Goal: Task Accomplishment & Management: Manage account settings

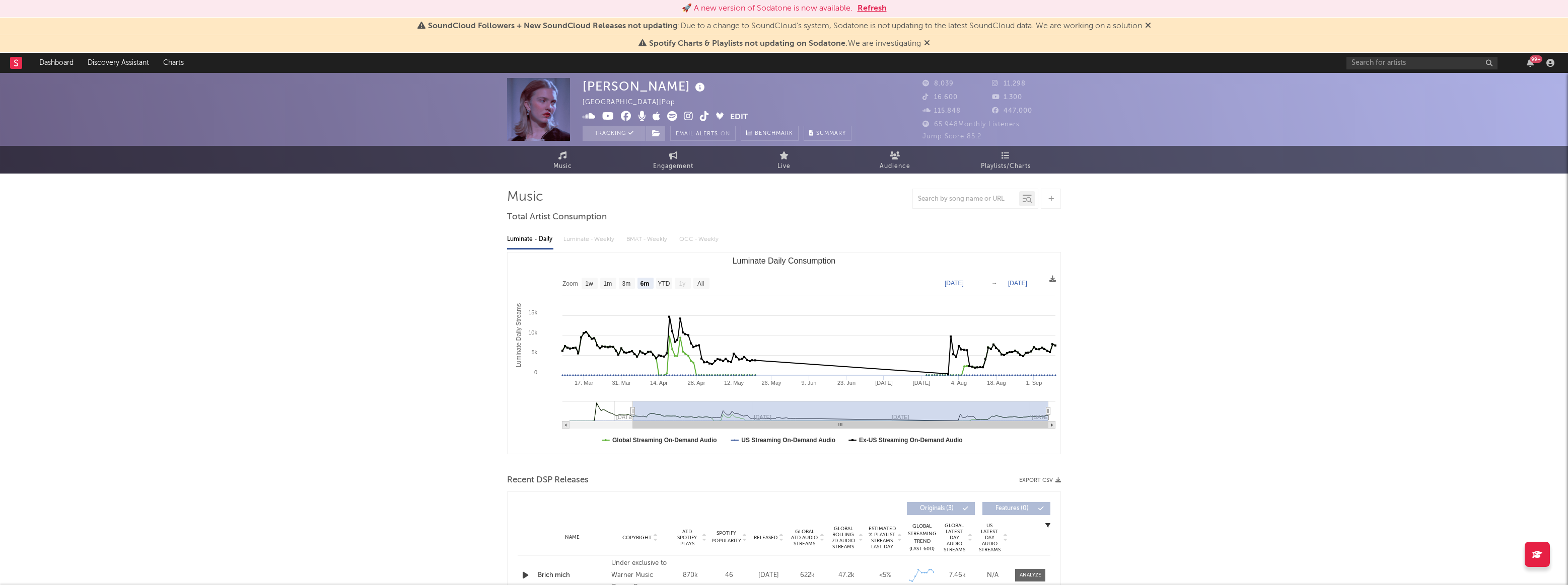
select select "6m"
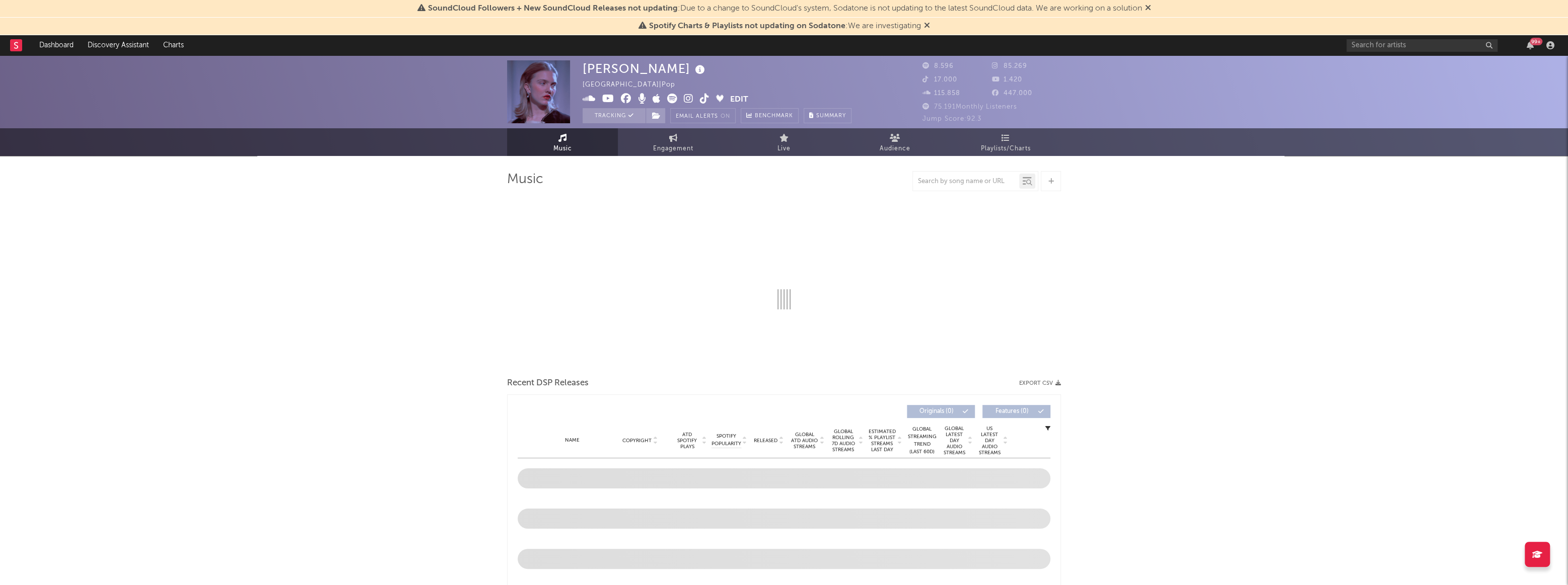
select select "6m"
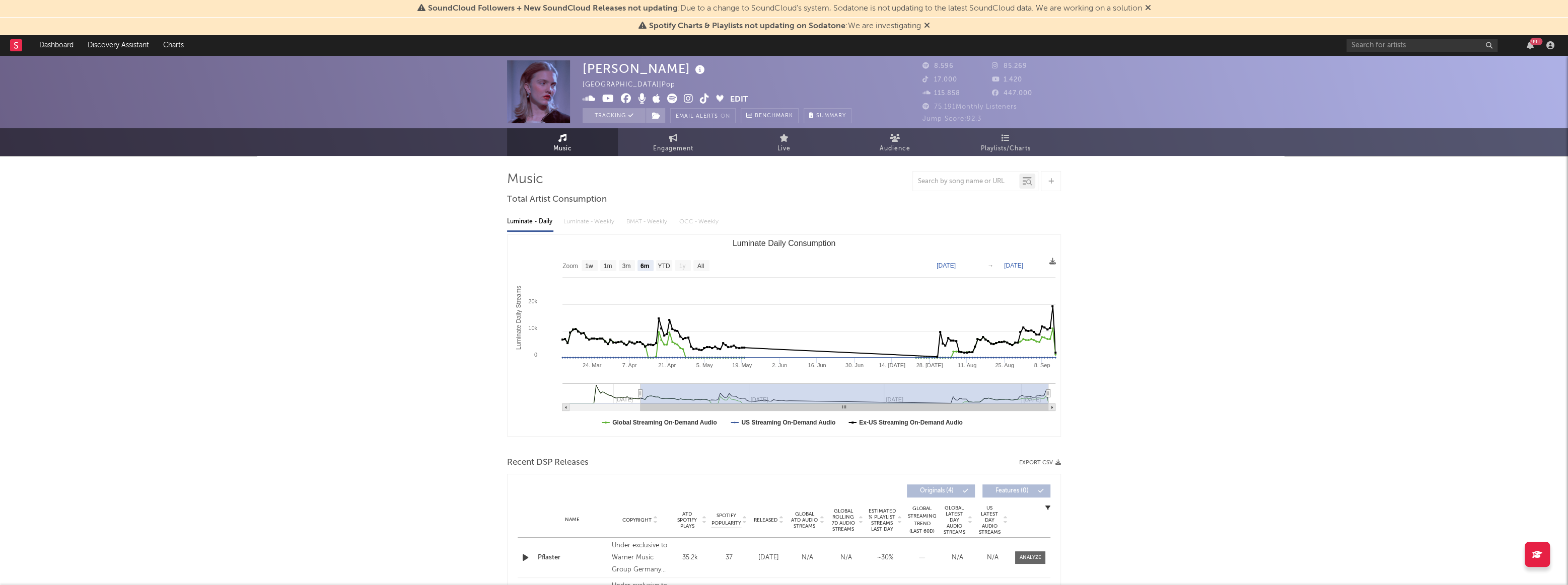
click at [668, 136] on link "Engagement" at bounding box center [672, 142] width 110 height 27
select select "1w"
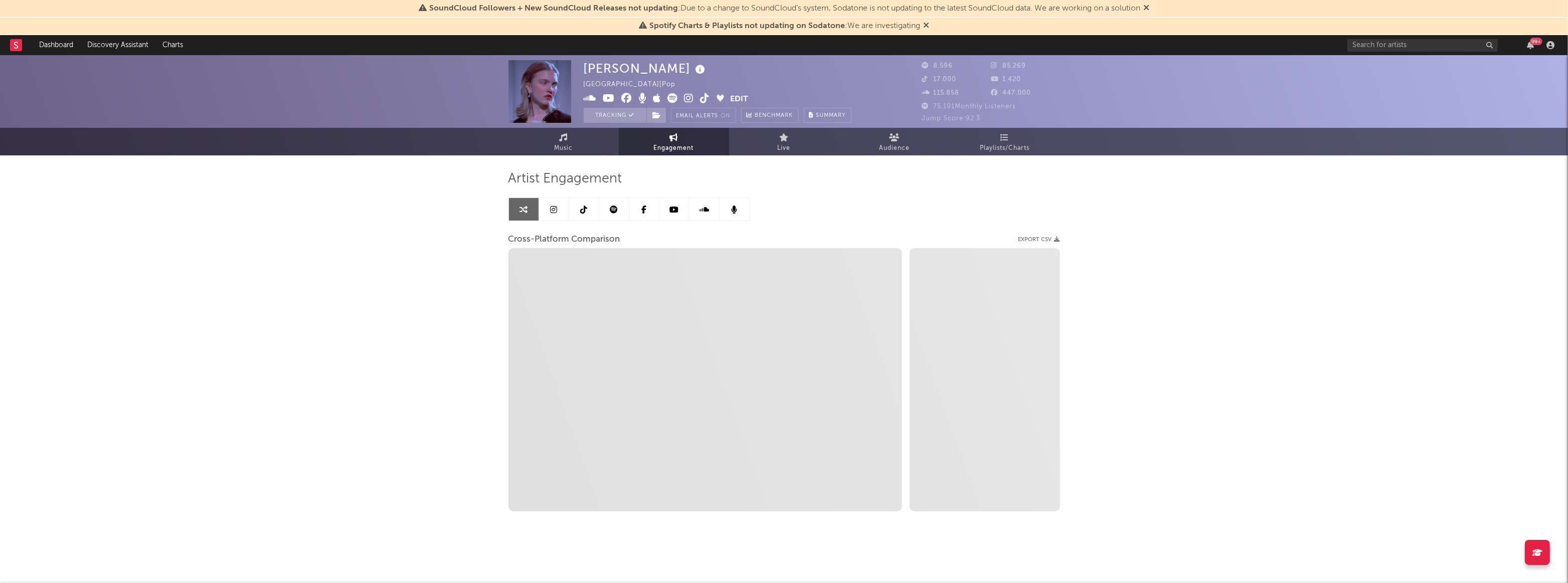
select select "1m"
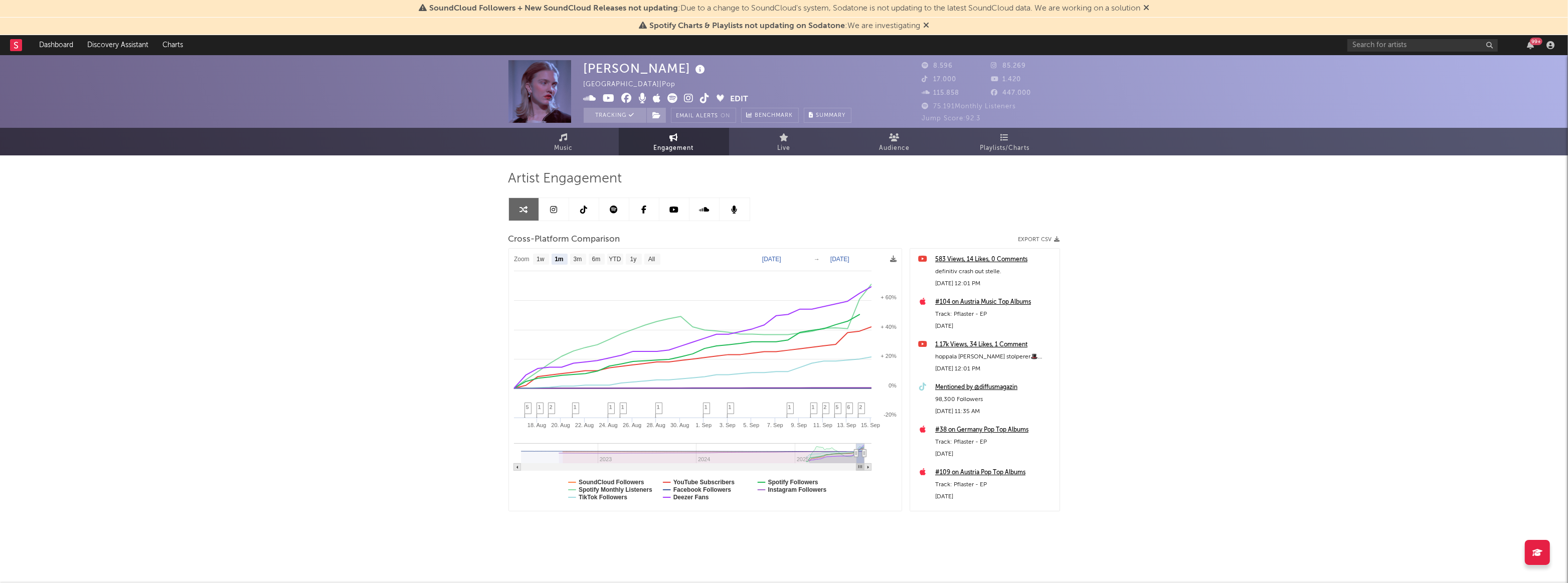
click at [737, 96] on button "Edit" at bounding box center [739, 100] width 18 height 13
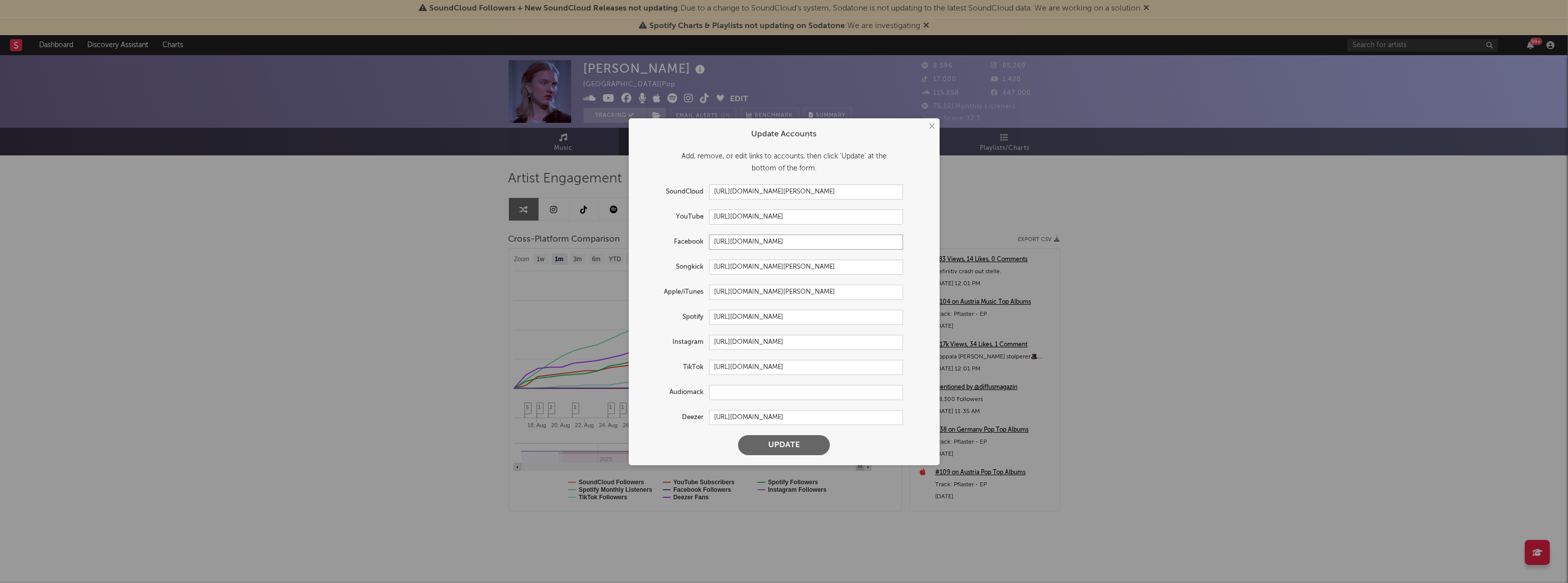
click at [762, 249] on input "[URL][DOMAIN_NAME]" at bounding box center [806, 242] width 194 height 15
click at [772, 240] on input "[URL][DOMAIN_NAME]" at bounding box center [806, 242] width 194 height 15
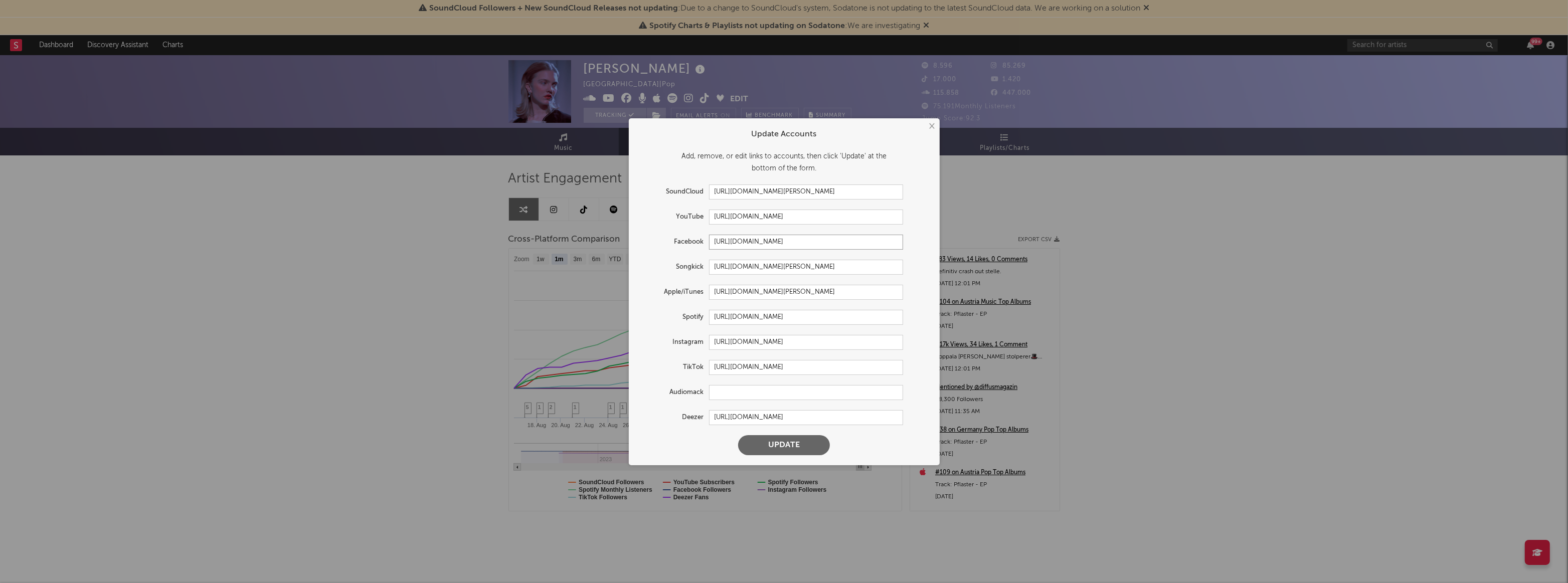
type input "[URL].com/unmagda"
drag, startPoint x: 806, startPoint y: 240, endPoint x: 689, endPoint y: 237, distance: 117.0
click at [689, 237] on div "Facebook [URL].com/unmagda" at bounding box center [771, 242] width 264 height 15
drag, startPoint x: 842, startPoint y: 191, endPoint x: 808, endPoint y: 191, distance: 34.0
click at [808, 191] on input "[URL][DOMAIN_NAME][PERSON_NAME]" at bounding box center [806, 192] width 194 height 15
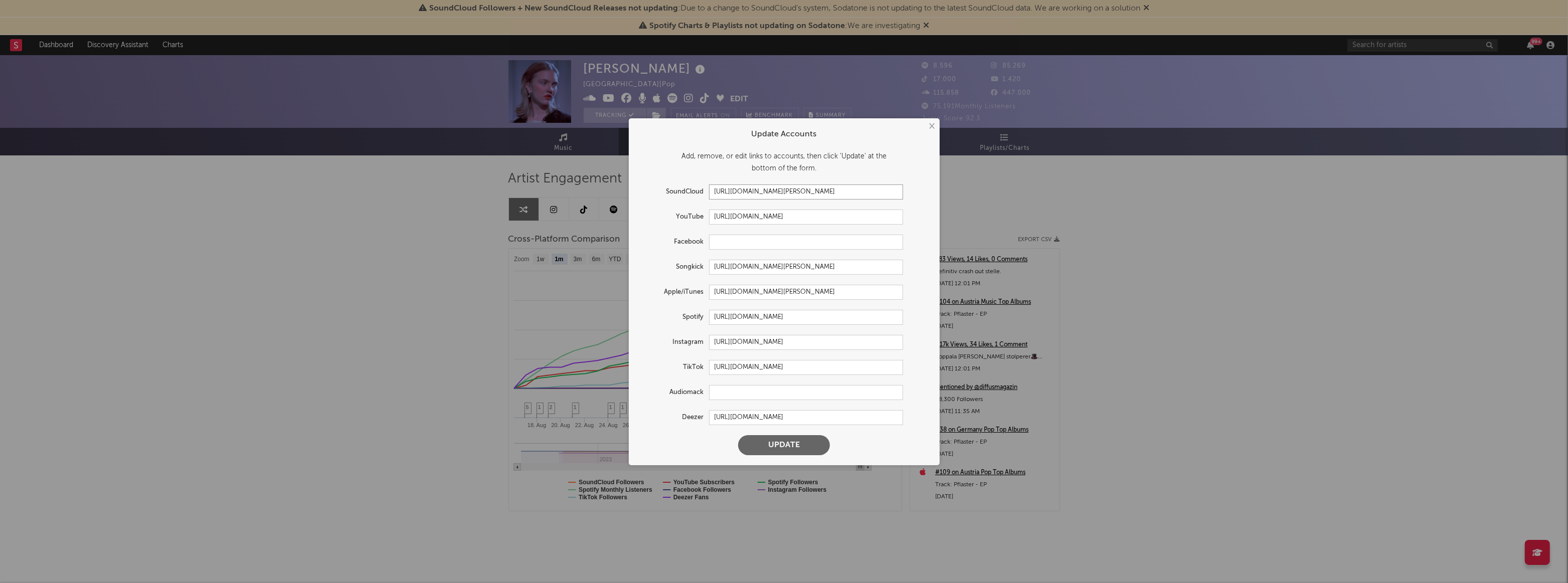
type input "[URL][DOMAIN_NAME][PERSON_NAME]"
drag, startPoint x: 835, startPoint y: 191, endPoint x: 632, endPoint y: 187, distance: 203.0
click at [632, 187] on div "× Update Accounts Add, remove, or edit links to accounts, then click 'Update' a…" at bounding box center [784, 292] width 311 height 347
paste input "text"
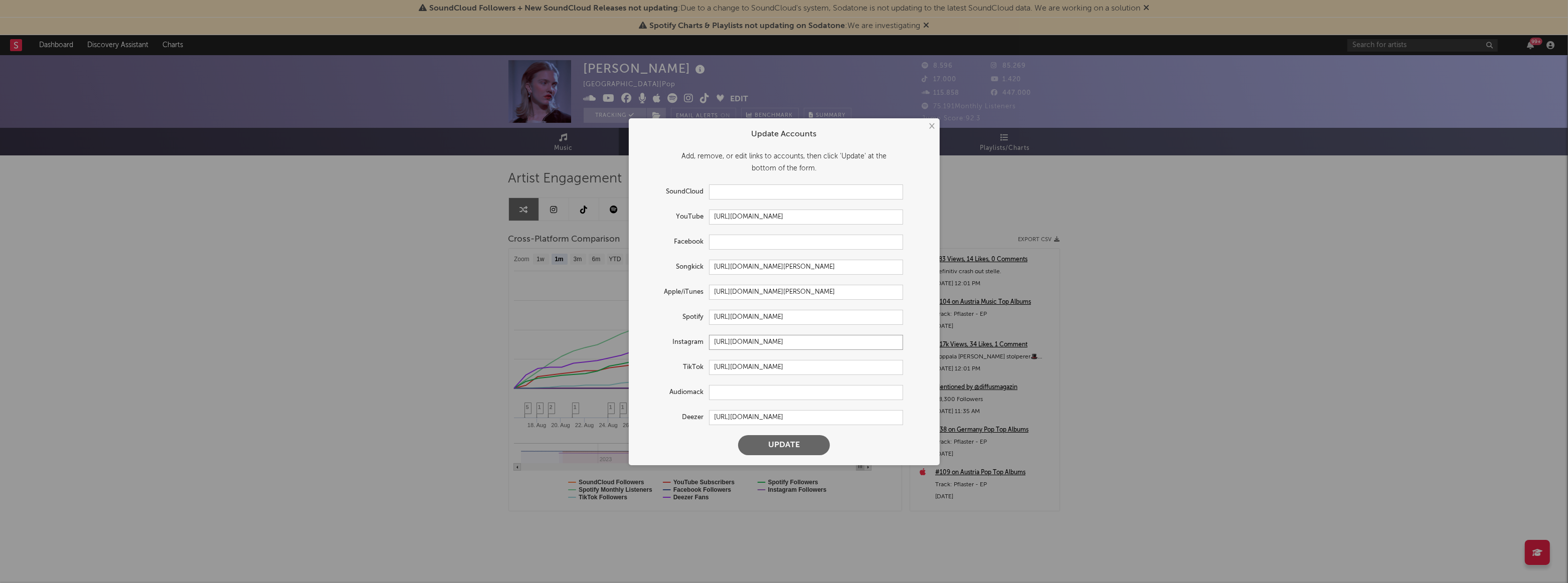
click at [757, 343] on input "[URL][DOMAIN_NAME]" at bounding box center [806, 342] width 194 height 15
paste input "szimmer"
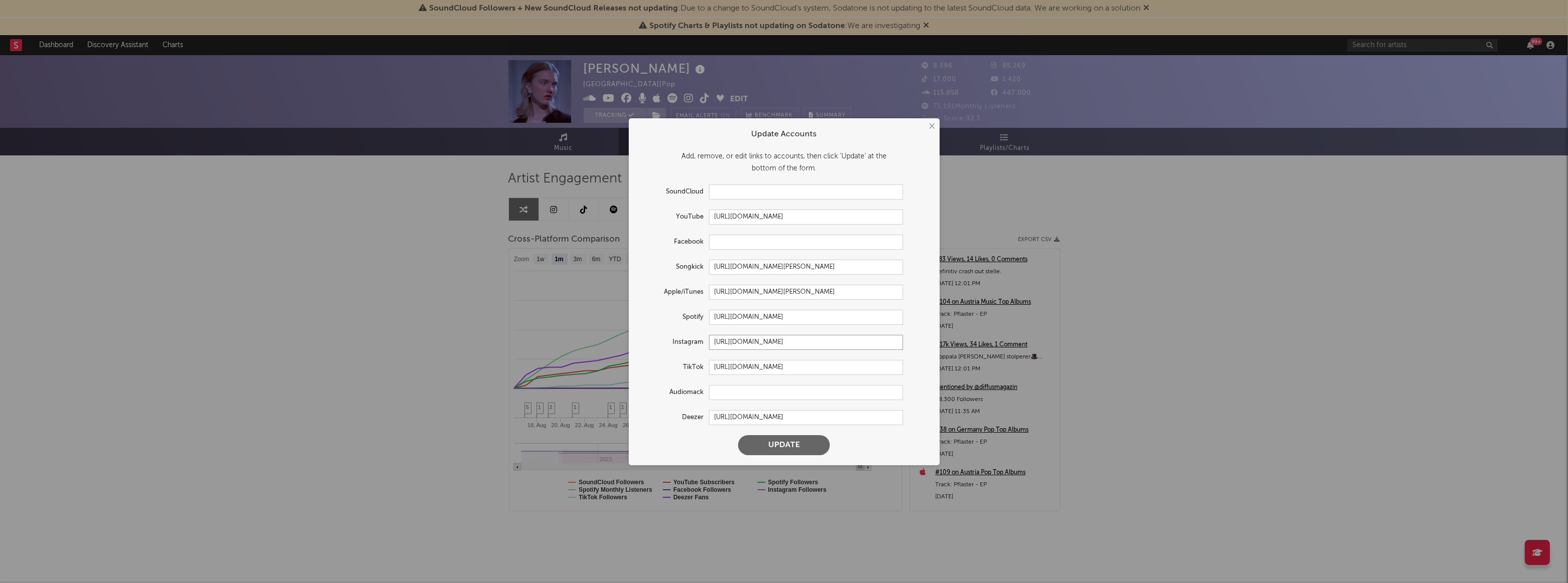
type input "[URL][DOMAIN_NAME]"
click at [731, 312] on input "[URL][DOMAIN_NAME]" at bounding box center [806, 317] width 194 height 15
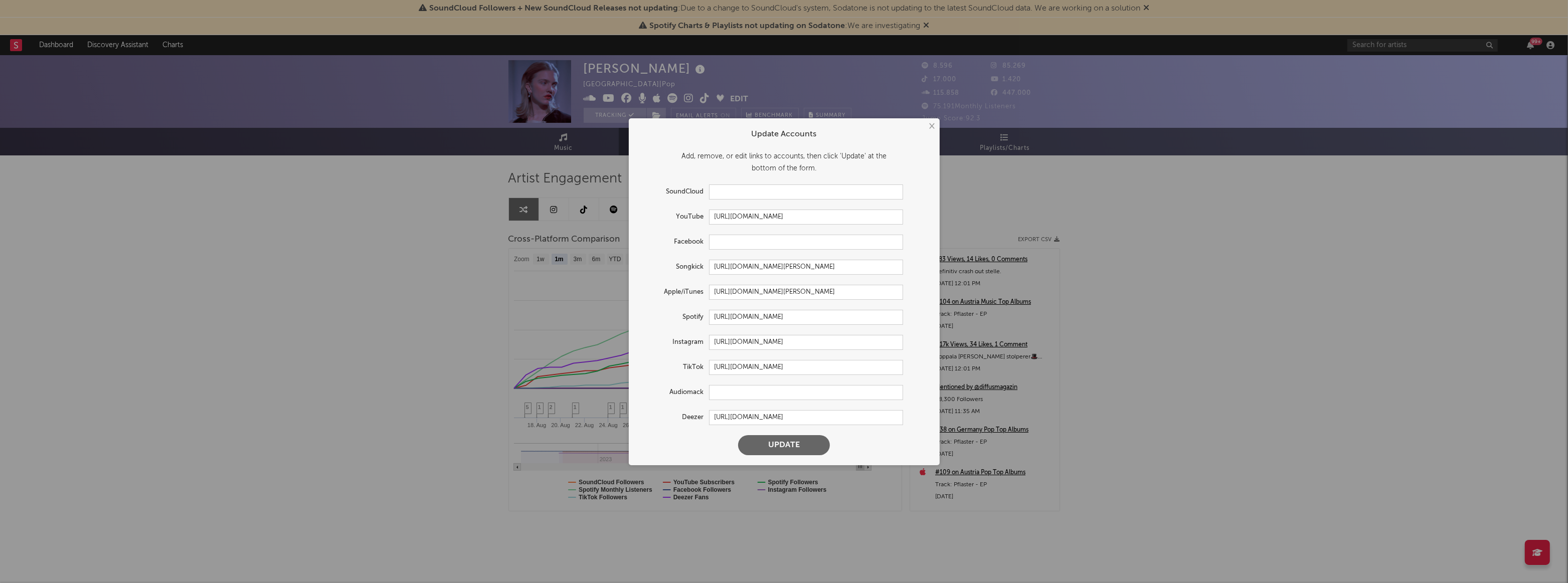
click at [780, 450] on button "Update" at bounding box center [784, 445] width 92 height 20
select select "1w"
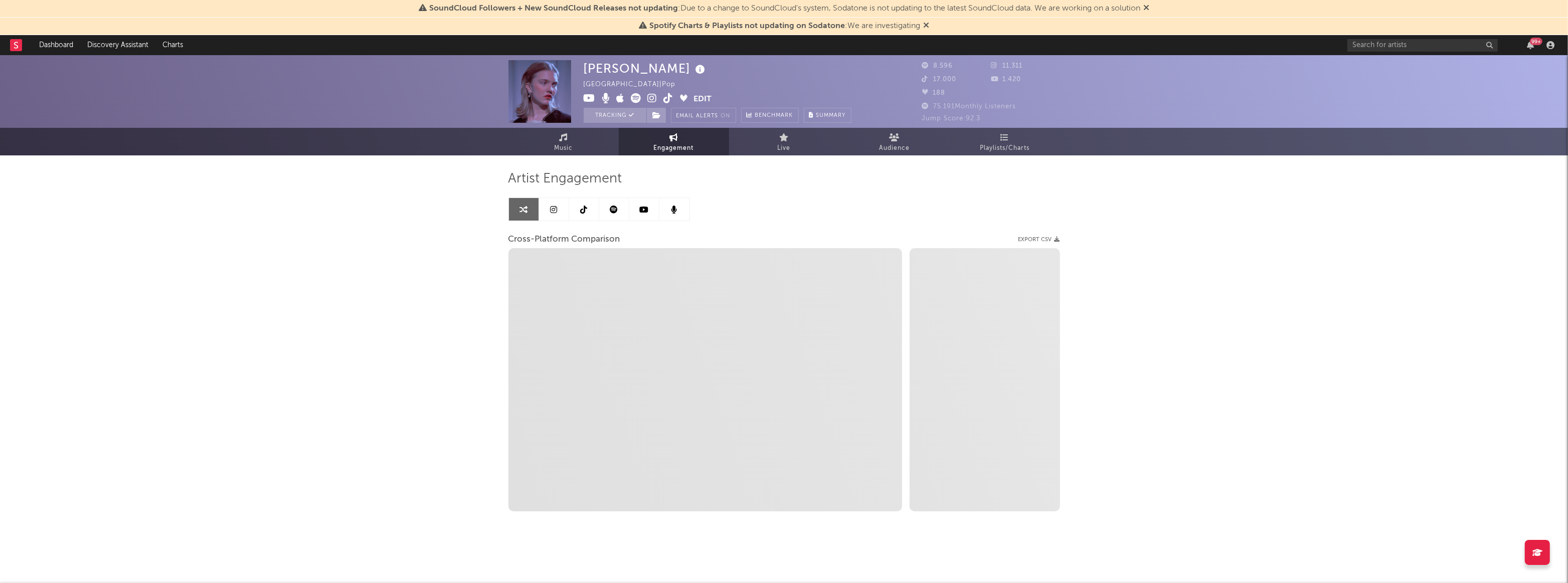
select select "1m"
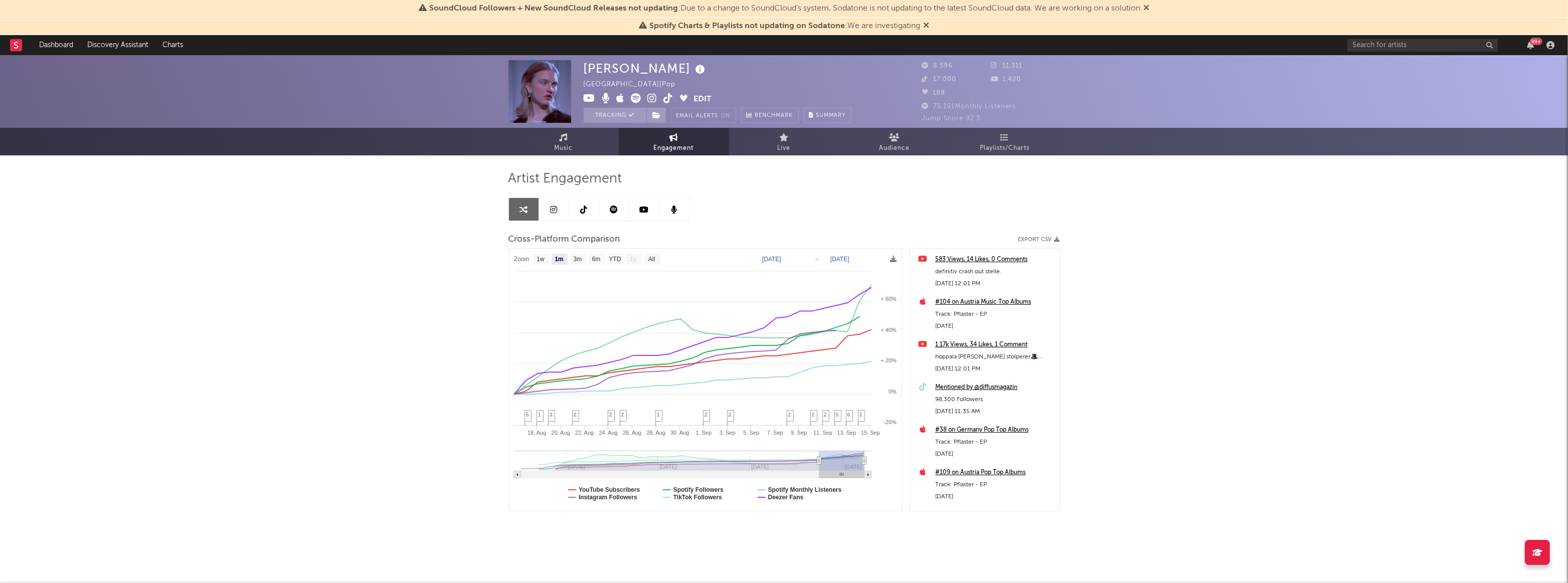
click at [707, 101] on button "Edit" at bounding box center [703, 100] width 18 height 13
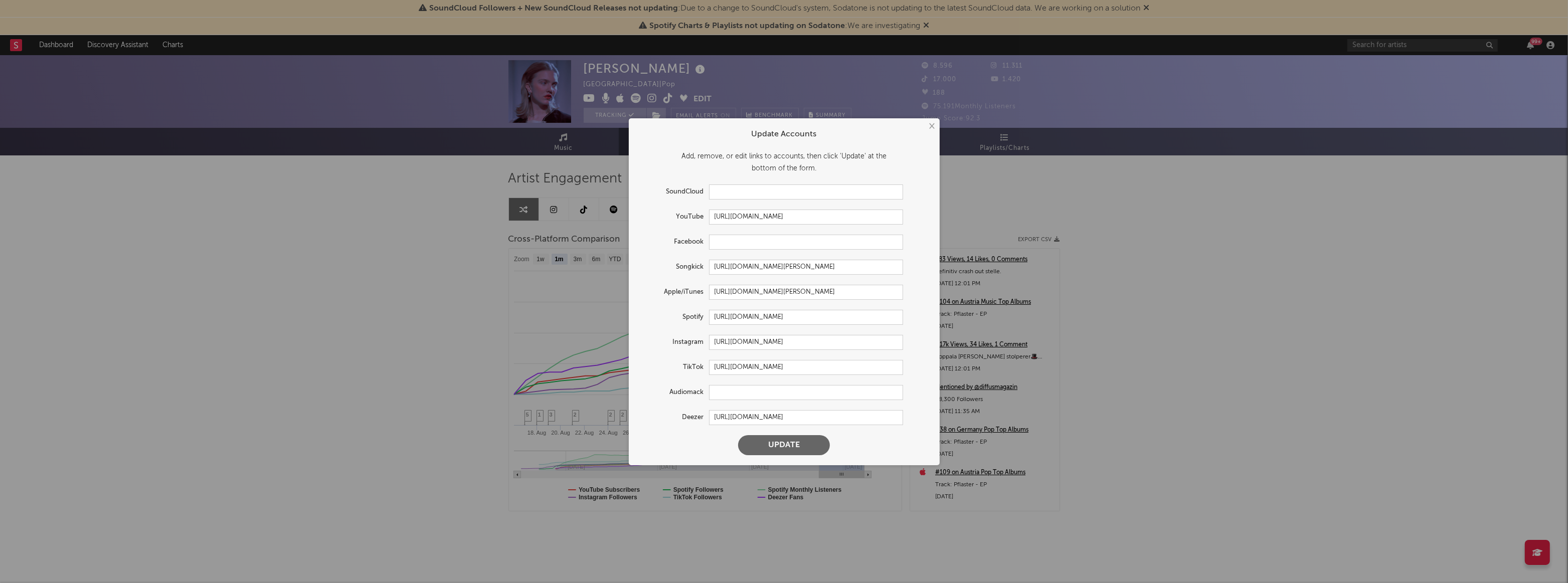
click at [454, 271] on div "× Update Accounts Add, remove, or edit links to accounts, then click 'Update' a…" at bounding box center [784, 292] width 1568 height 583
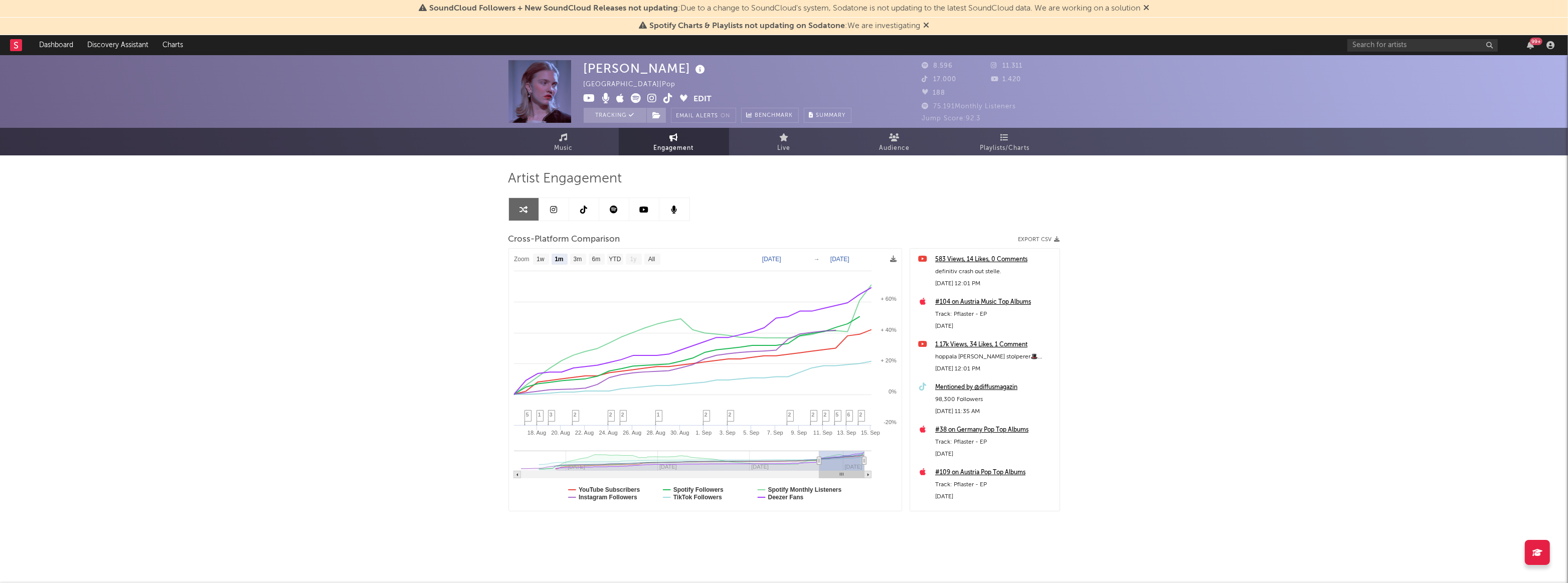
click at [550, 204] on link at bounding box center [553, 210] width 30 height 22
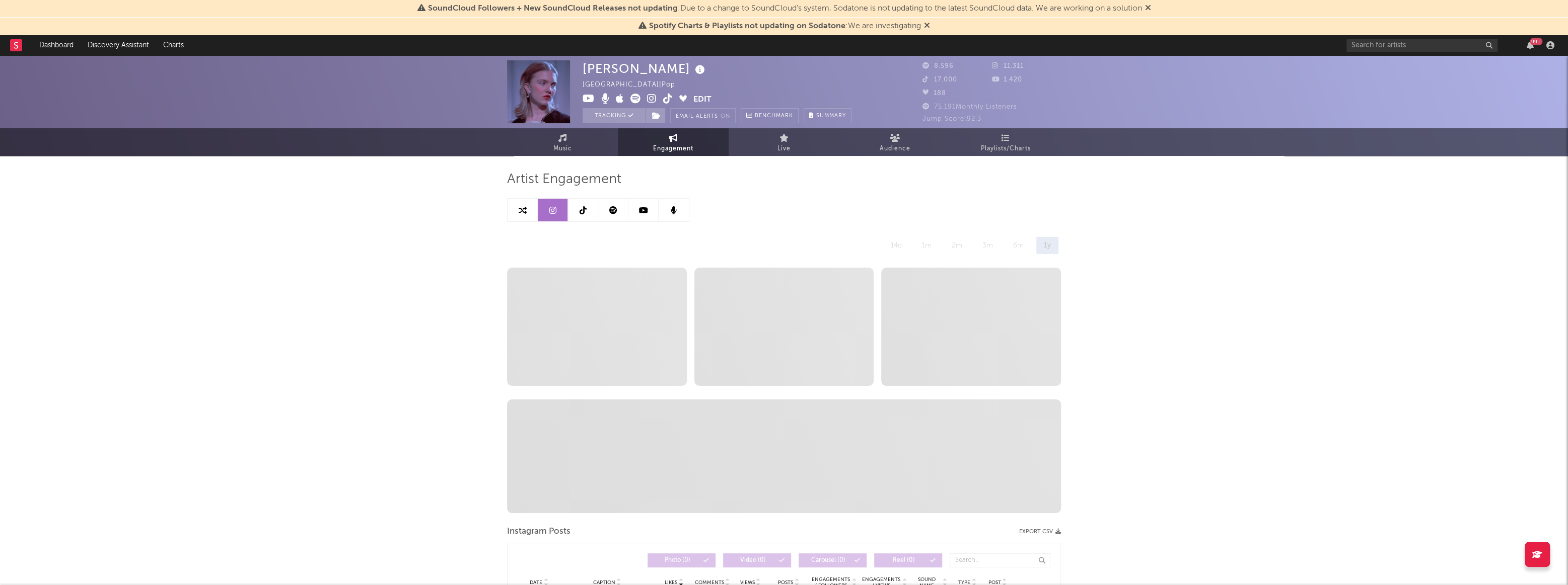
select select "6m"
click at [569, 139] on link "Music" at bounding box center [562, 142] width 110 height 27
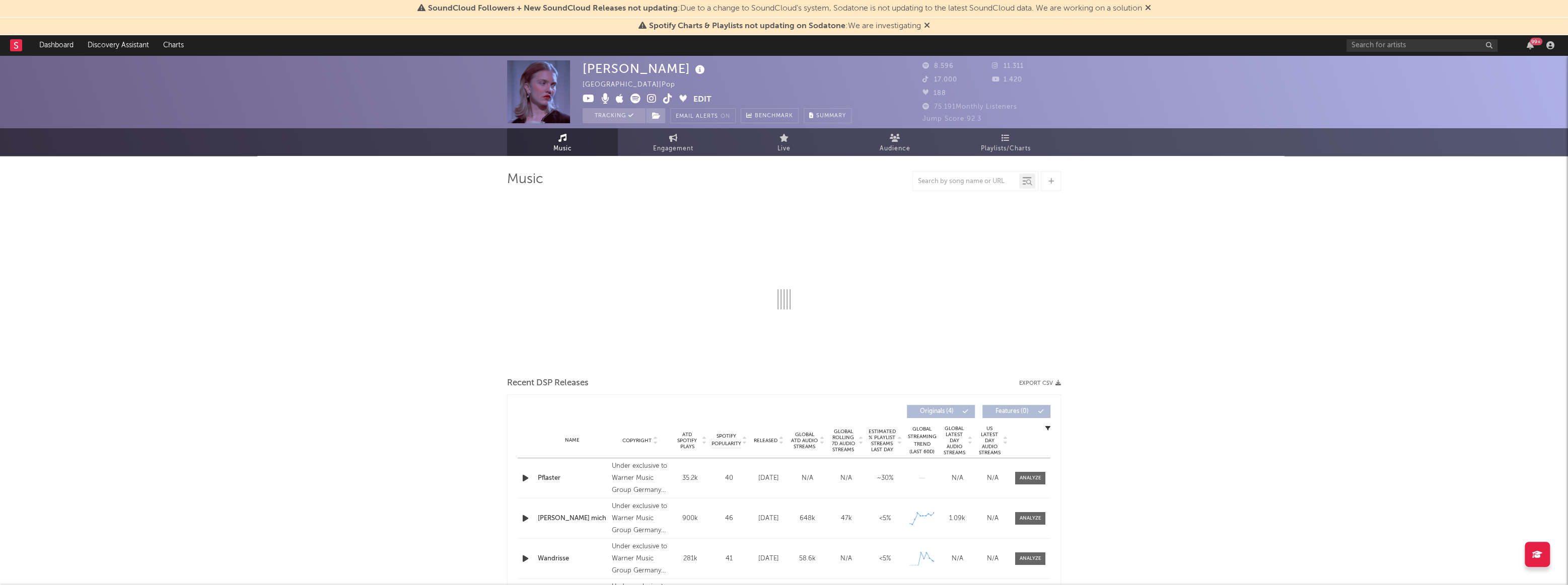
click at [54, 50] on link "Dashboard" at bounding box center [56, 45] width 48 height 20
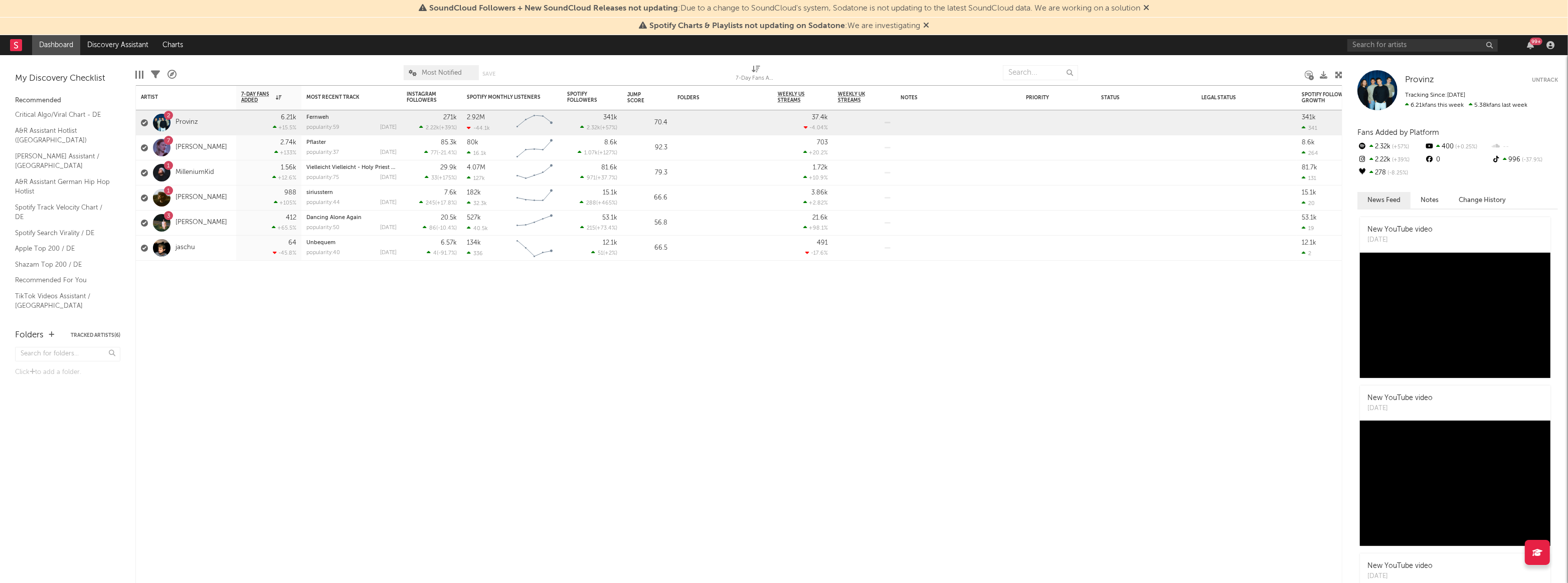
click at [185, 125] on link "Provinz" at bounding box center [187, 122] width 22 height 9
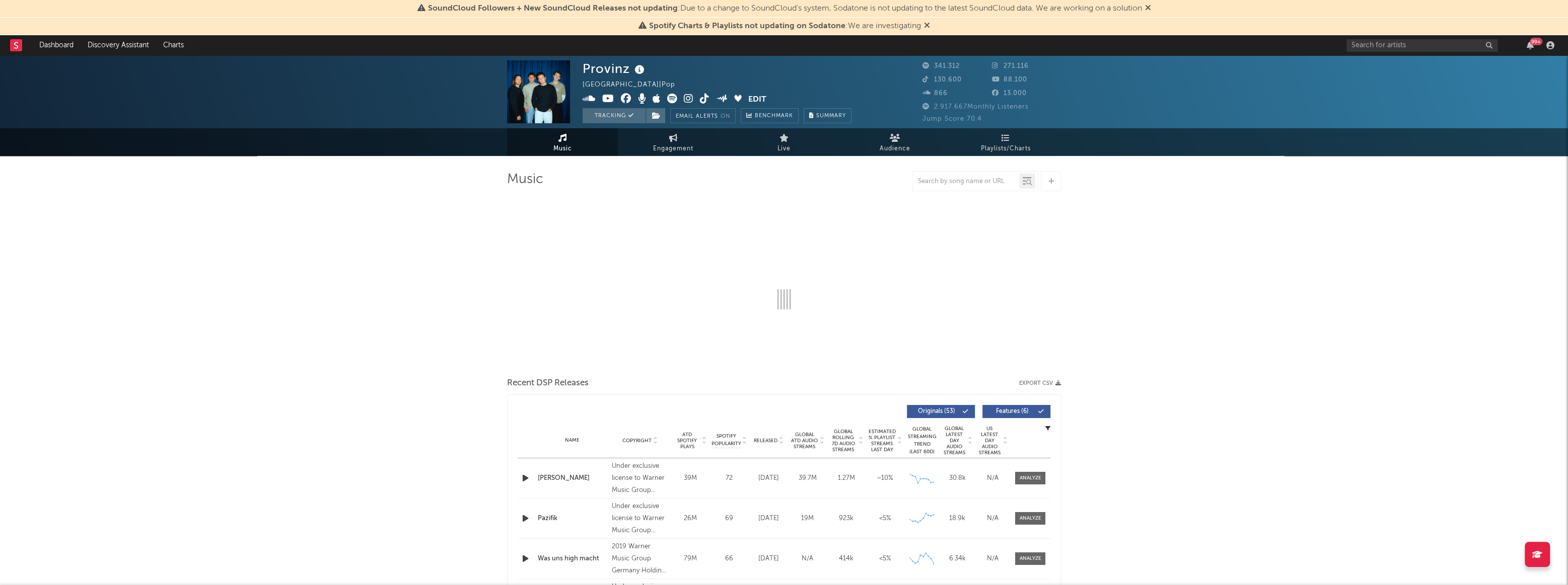
click at [649, 140] on link "Engagement" at bounding box center [672, 142] width 110 height 27
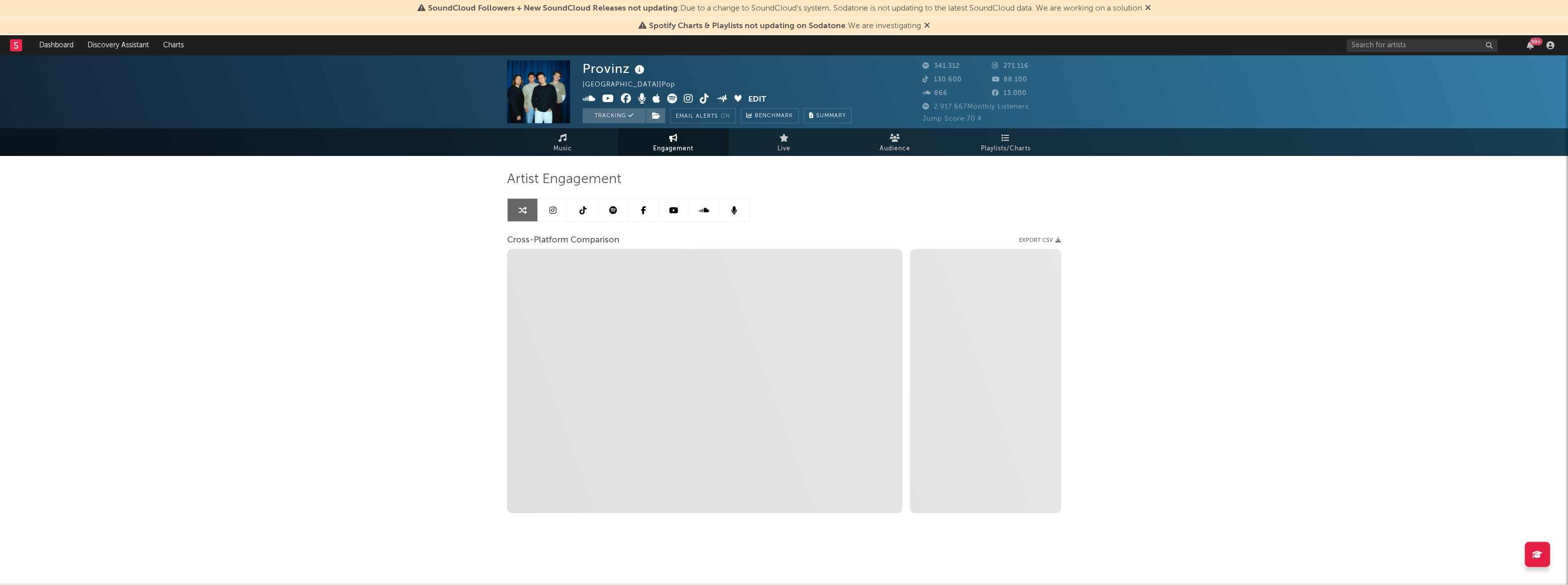
select select "1w"
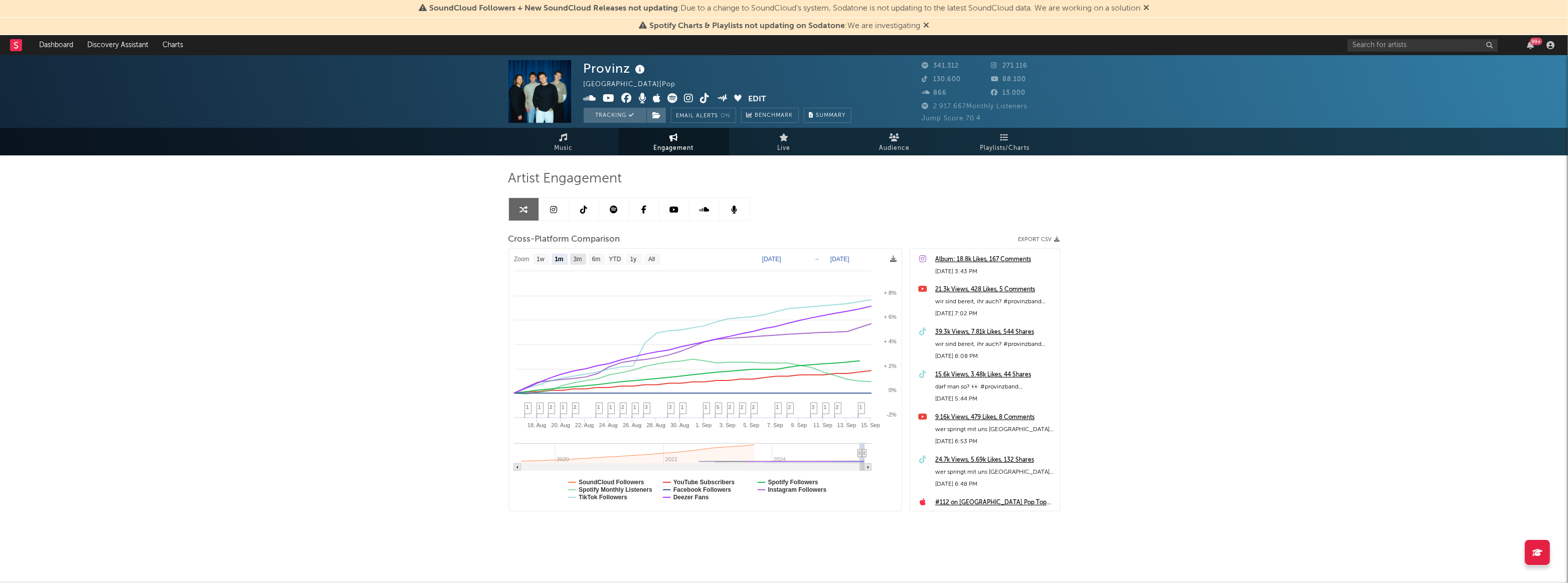
click at [576, 258] on text "3m" at bounding box center [577, 259] width 9 height 7
select select "3m"
type input "[DATE]"
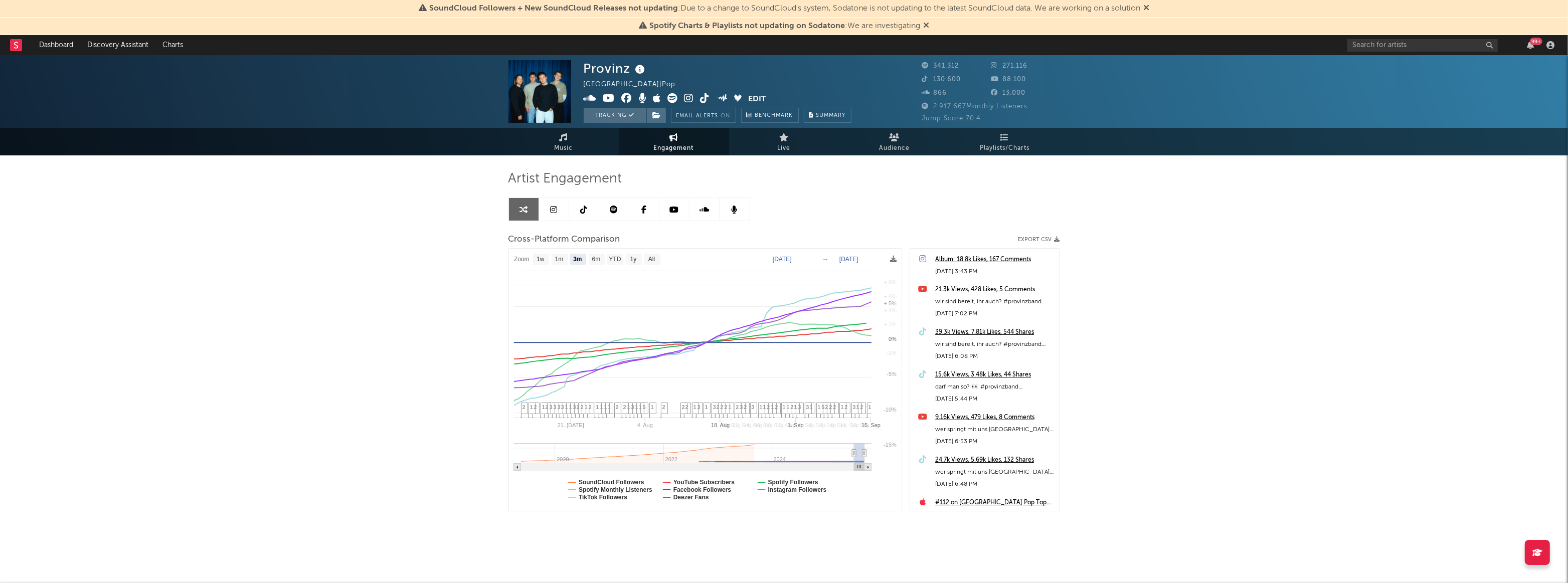
select select "3m"
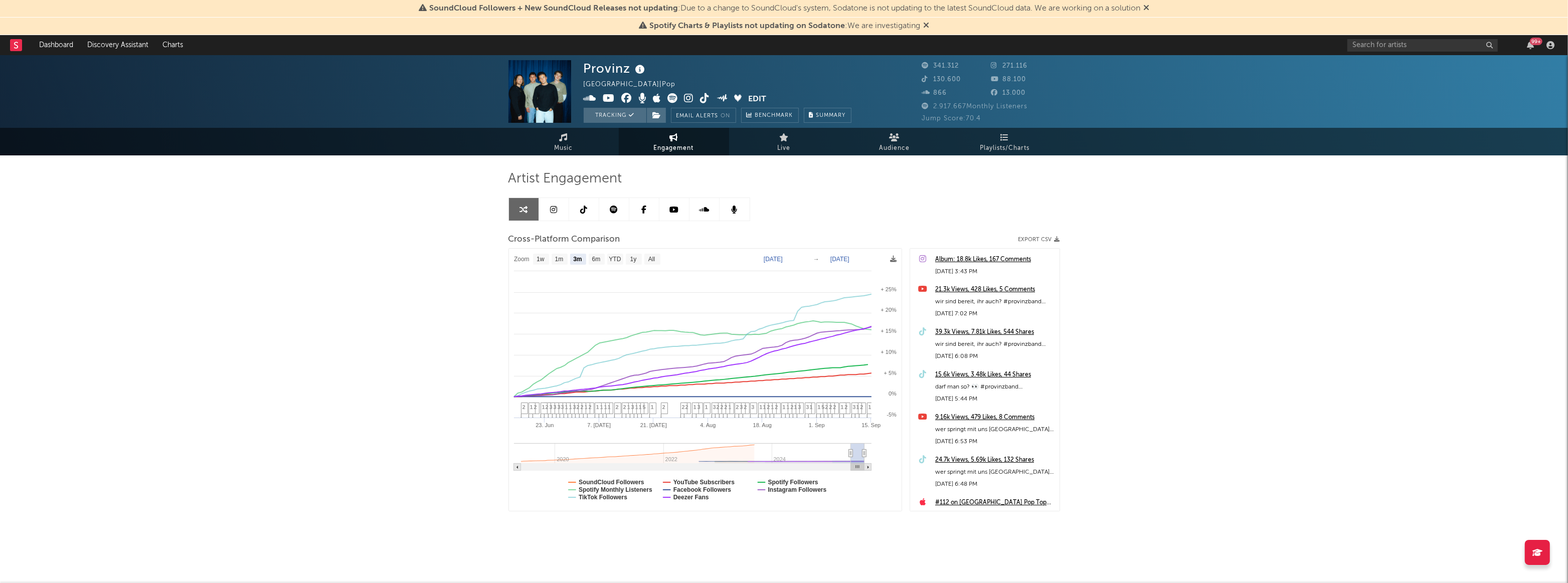
click at [582, 149] on link "Music" at bounding box center [563, 141] width 110 height 27
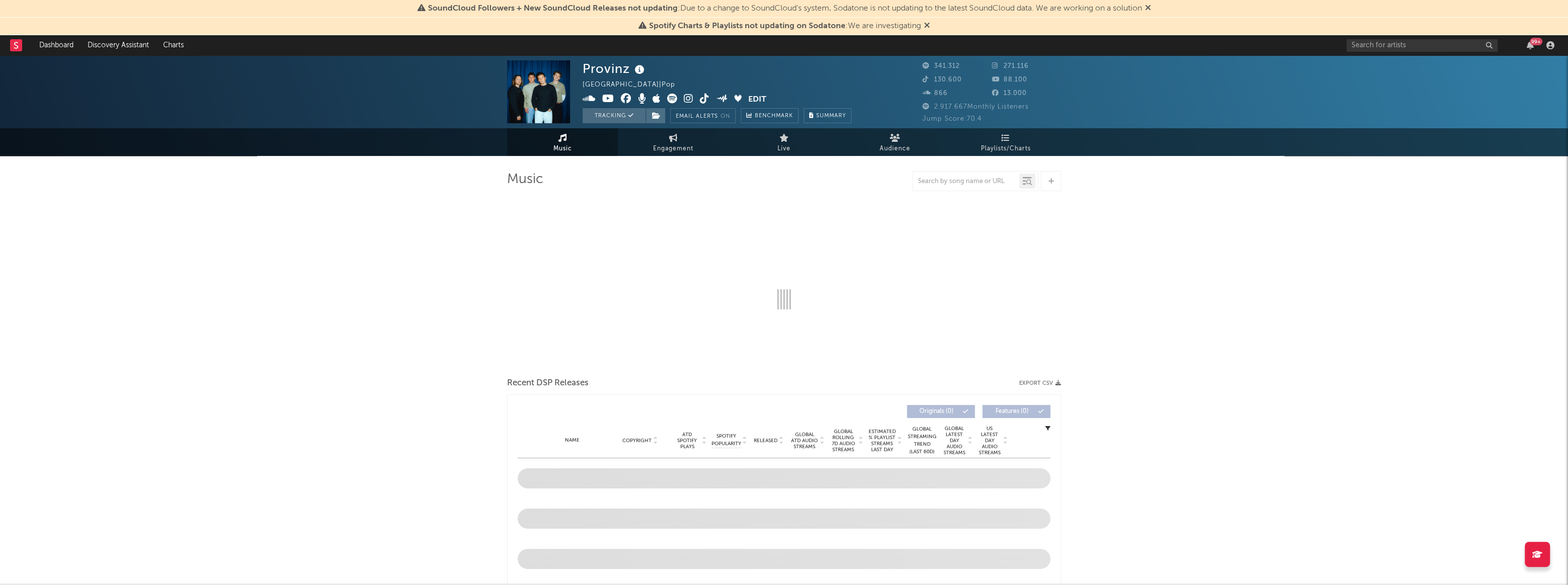
select select "6m"
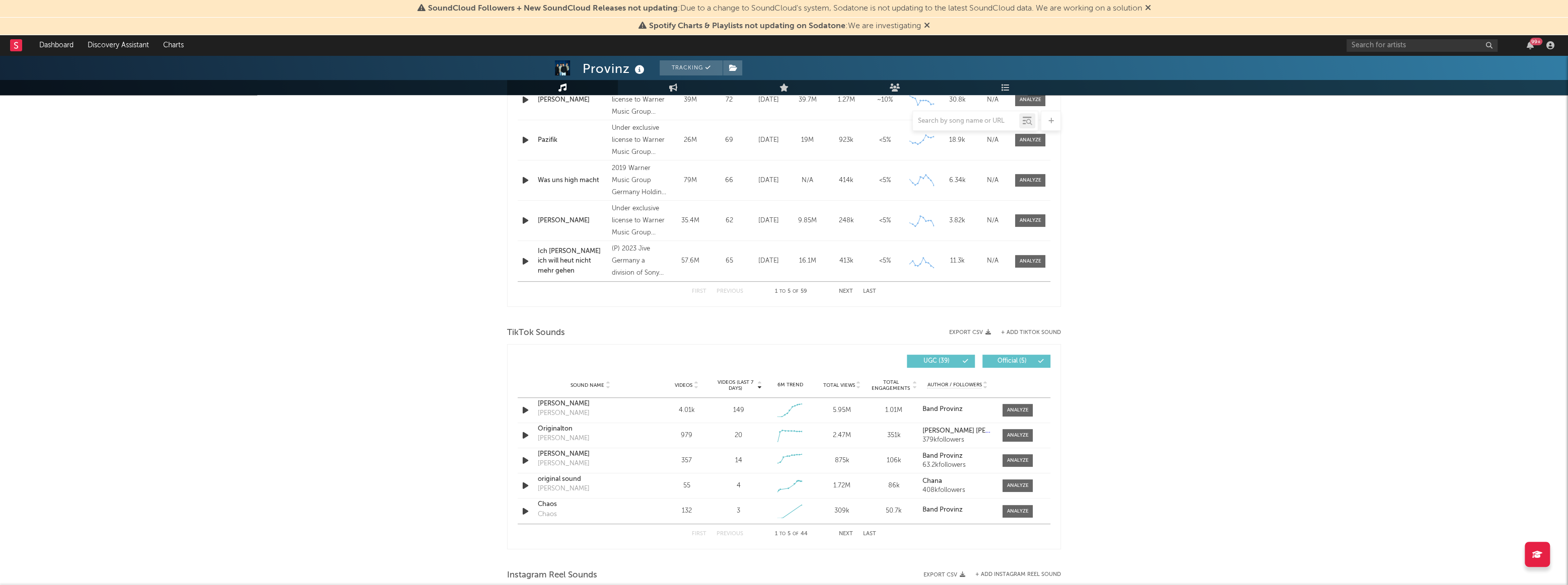
scroll to position [549, 0]
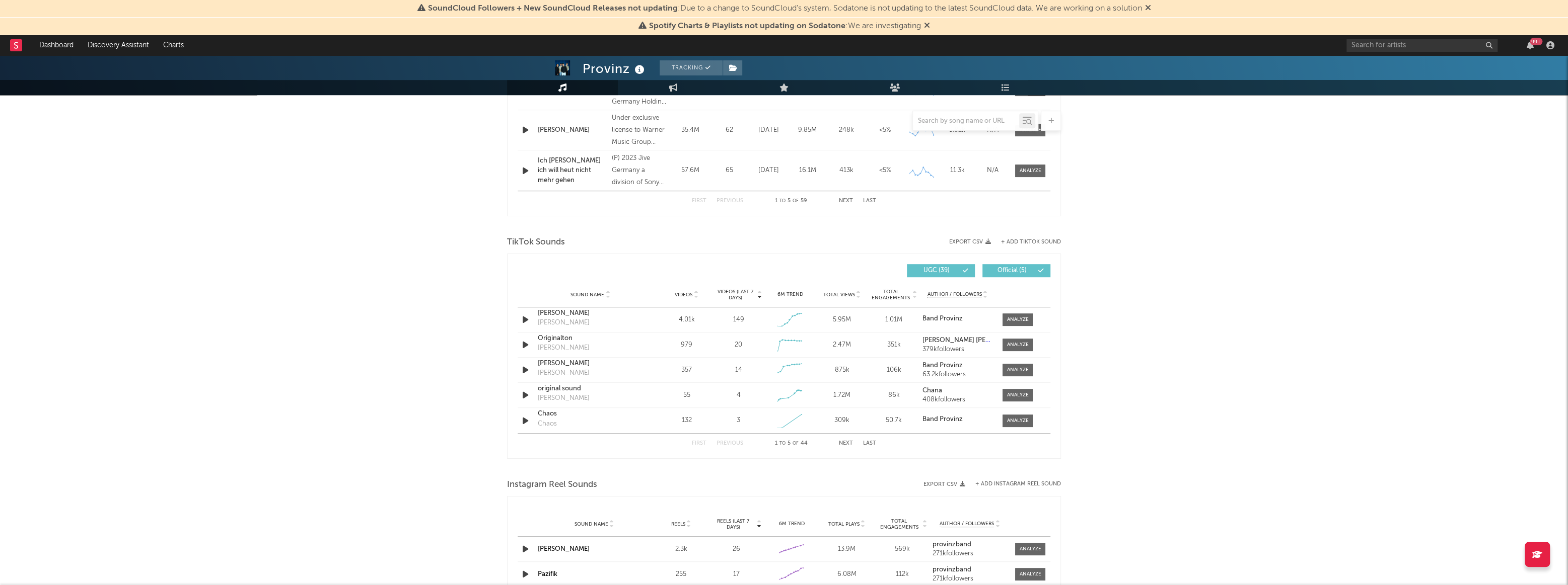
click at [57, 39] on link "Dashboard" at bounding box center [56, 45] width 48 height 20
